Goal: Transaction & Acquisition: Purchase product/service

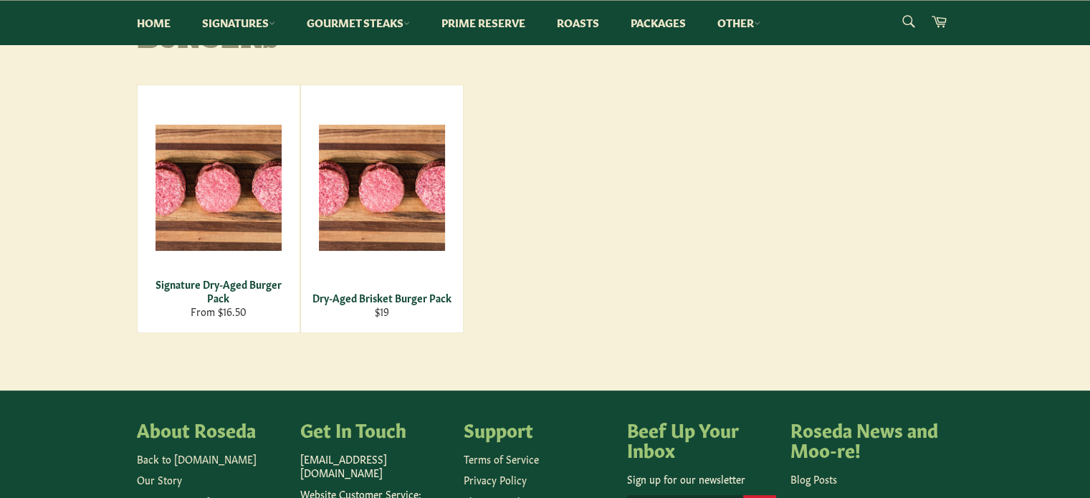
scroll to position [215, 0]
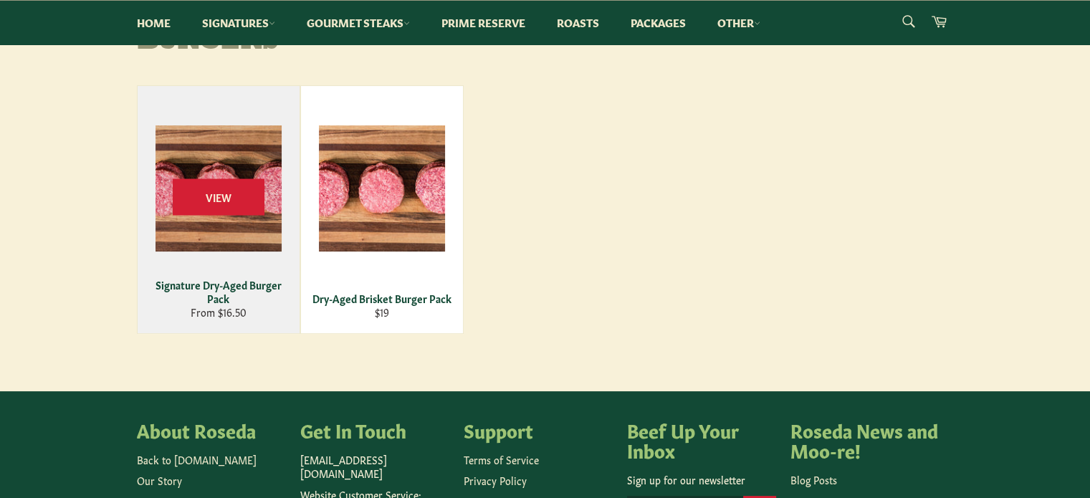
click at [249, 283] on div "Signature Dry-Aged Burger Pack" at bounding box center [218, 292] width 144 height 28
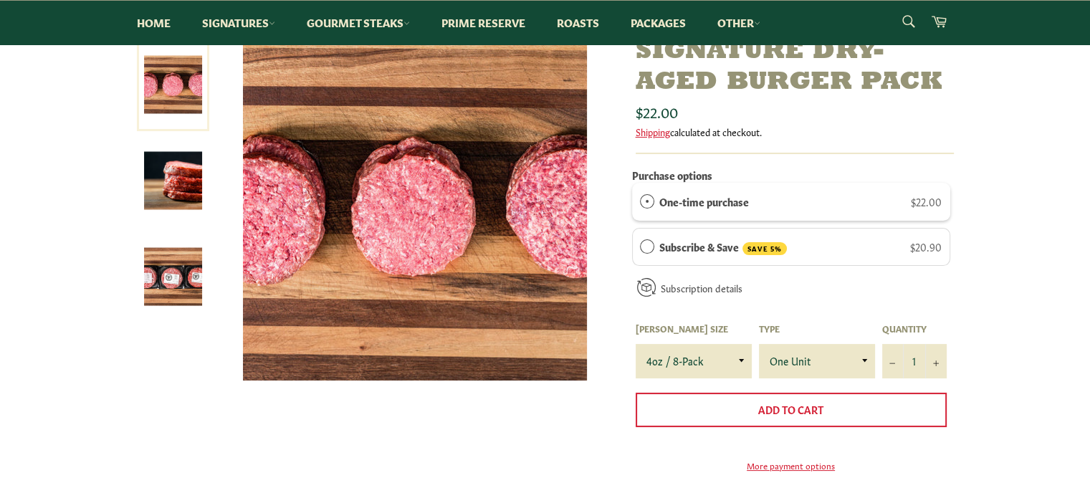
scroll to position [143, 0]
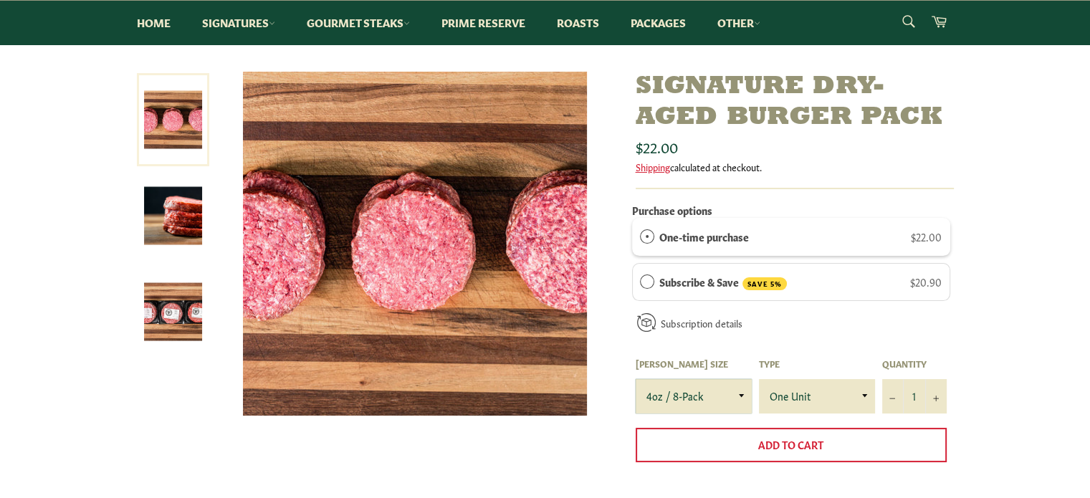
click at [738, 395] on select "4oz / 8-Pack 6oz / 4-Pack 8oz / 4-Pack" at bounding box center [694, 396] width 116 height 34
select select "6oz / 4-Pack"
click at [636, 379] on select "4oz / 8-Pack 6oz / 4-Pack 8oz / 4-Pack" at bounding box center [694, 396] width 116 height 34
